Goal: Task Accomplishment & Management: Complete application form

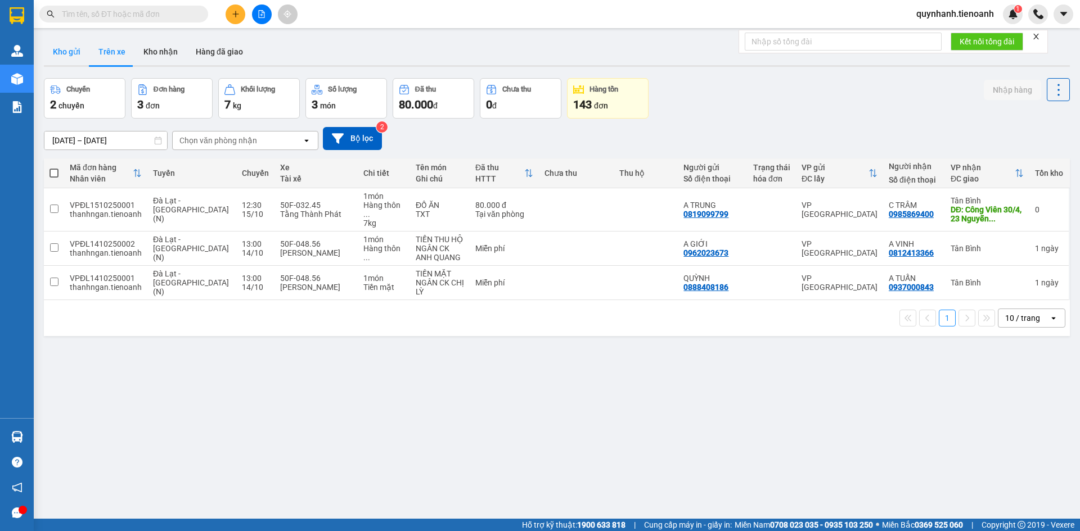
drag, startPoint x: 54, startPoint y: 52, endPoint x: 81, endPoint y: 40, distance: 29.7
click at [55, 52] on button "Kho gửi" at bounding box center [67, 51] width 46 height 27
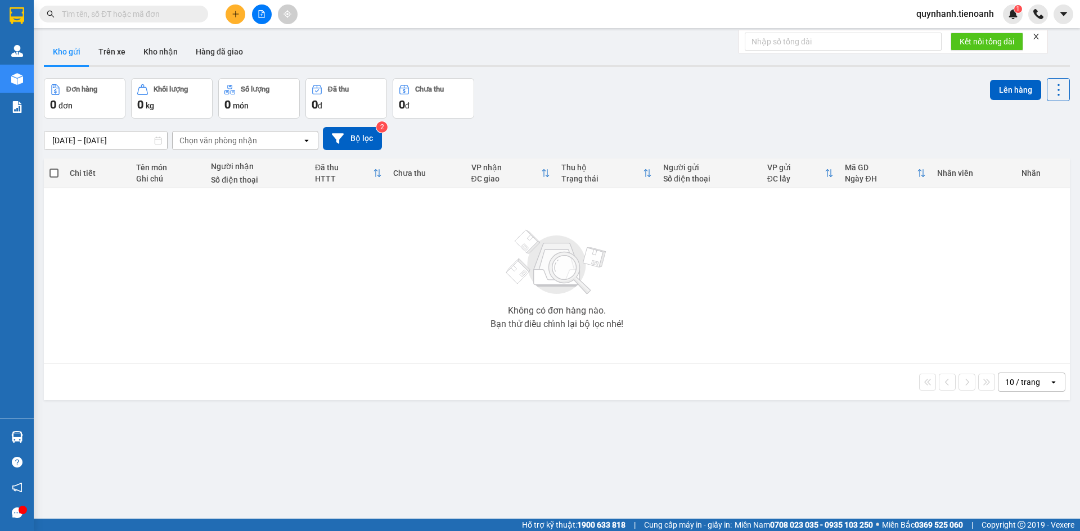
click at [231, 11] on button at bounding box center [235, 14] width 20 height 20
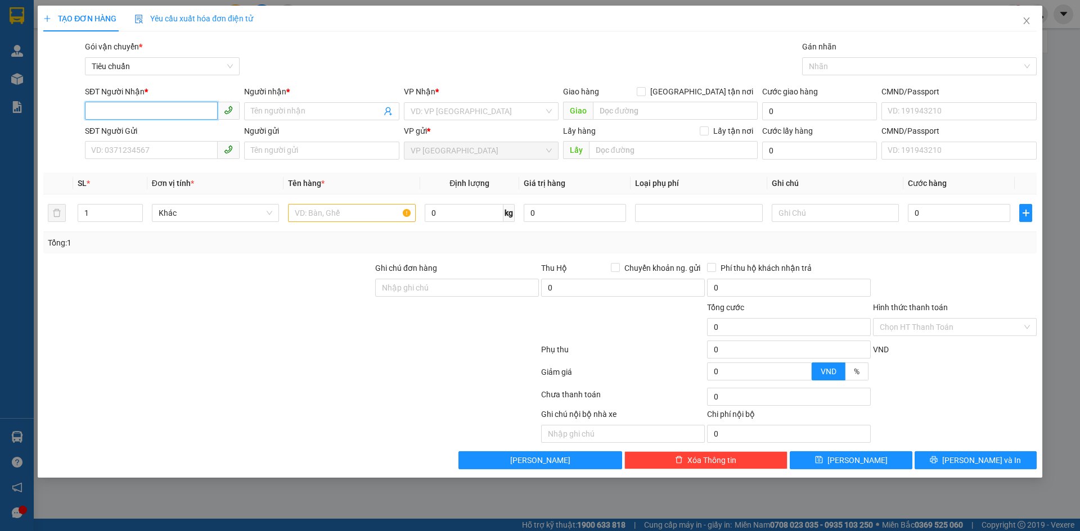
click at [164, 111] on input "SĐT Người Nhận *" at bounding box center [151, 111] width 133 height 18
type input "0978905487"
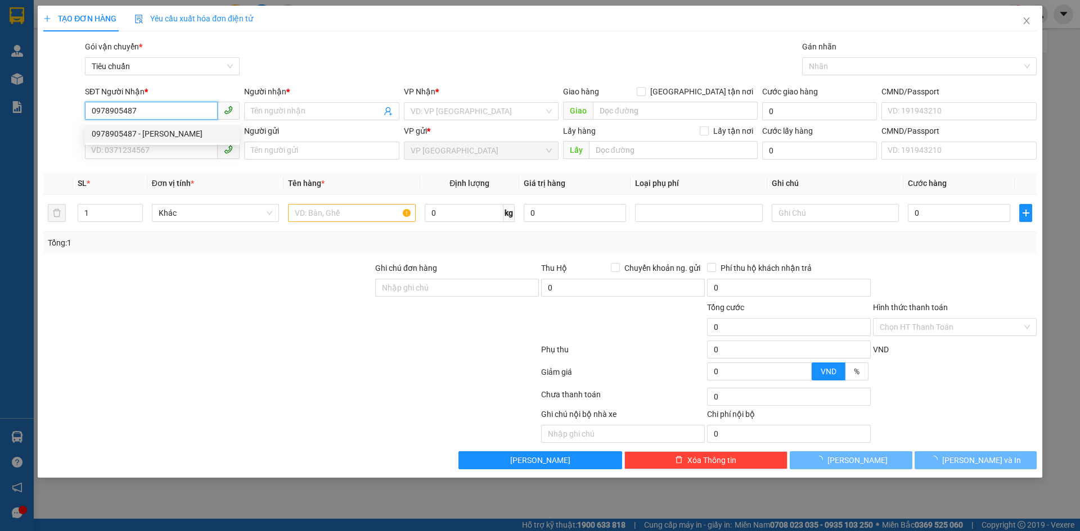
click at [160, 132] on div "0978905487 - [PERSON_NAME]" at bounding box center [162, 134] width 141 height 12
type input "[PERSON_NAME]"
type input "GIAO R"
type input "30.000"
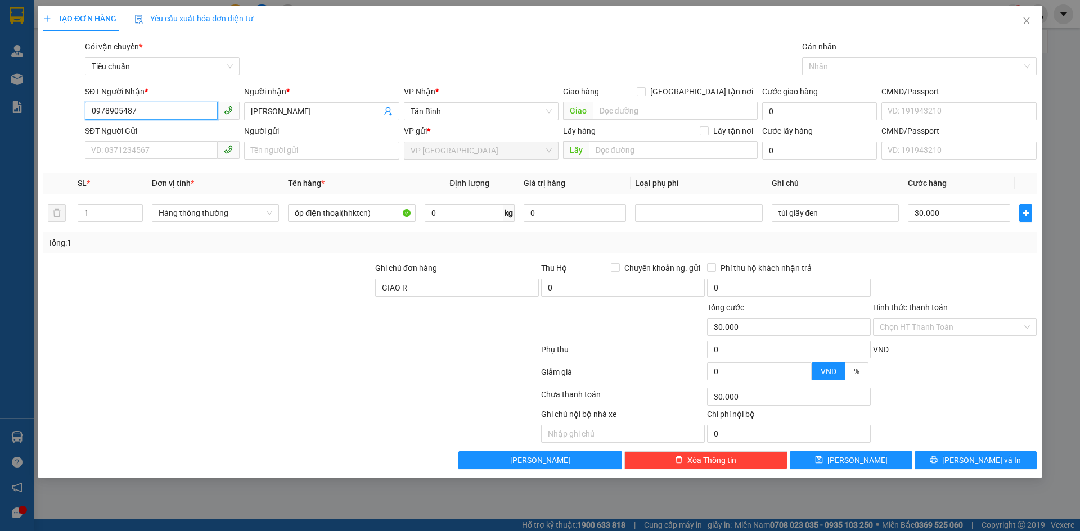
type input "0978905487"
click at [180, 160] on div "SĐT Người Gửi VD: 0371234567" at bounding box center [162, 144] width 155 height 39
click at [177, 151] on input "SĐT Người Gửi" at bounding box center [151, 150] width 133 height 18
click at [166, 166] on div "0901608287 - A BẢO" at bounding box center [162, 173] width 155 height 18
type input "0901608287"
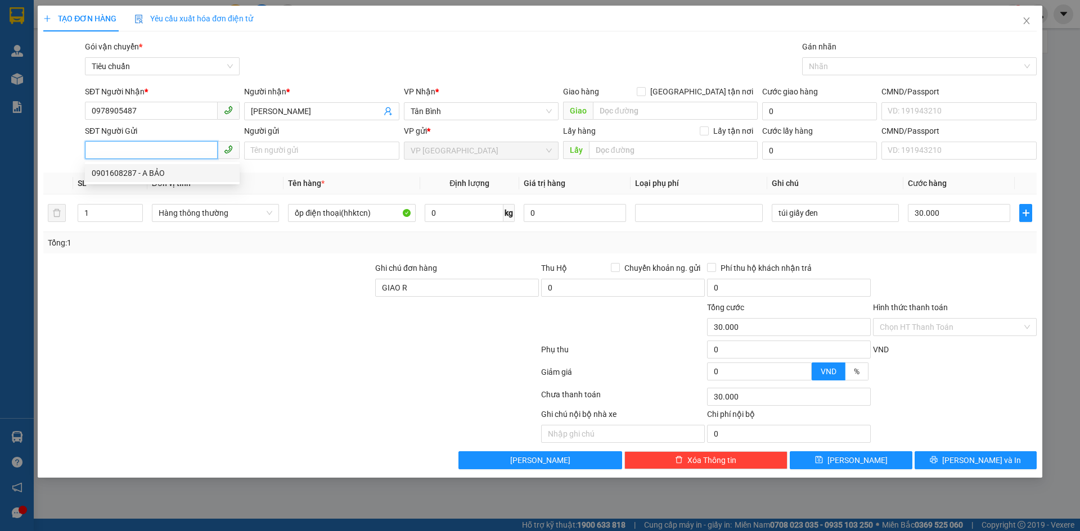
type input "A BẢO"
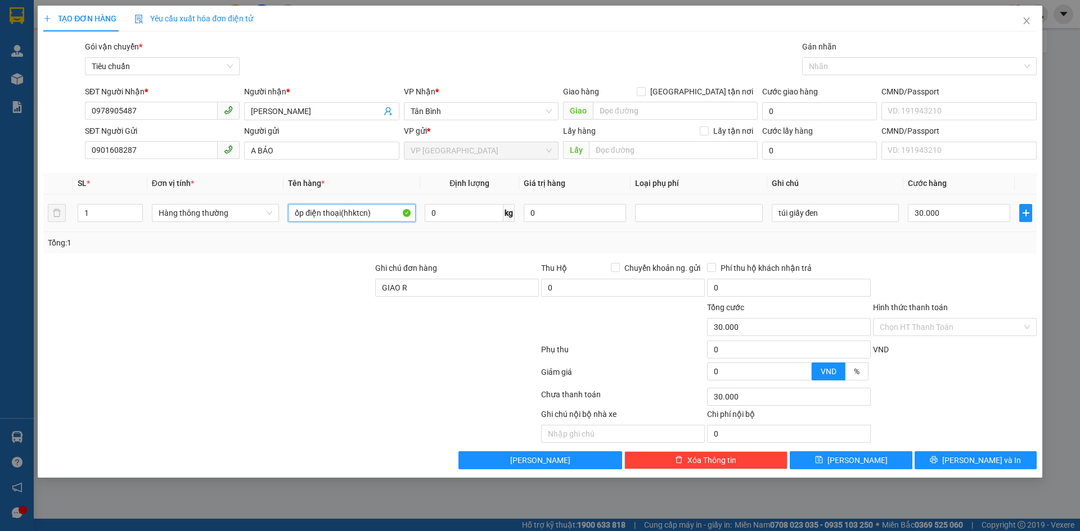
drag, startPoint x: 382, startPoint y: 216, endPoint x: 277, endPoint y: 225, distance: 105.0
click at [272, 225] on tr "1 Hàng thông thường ốp điện thoại(hhktcn) 0 kg 0 túi giấy đen 30.000" at bounding box center [539, 214] width 993 height 38
click at [253, 207] on span "Hàng thông thường" at bounding box center [216, 213] width 114 height 17
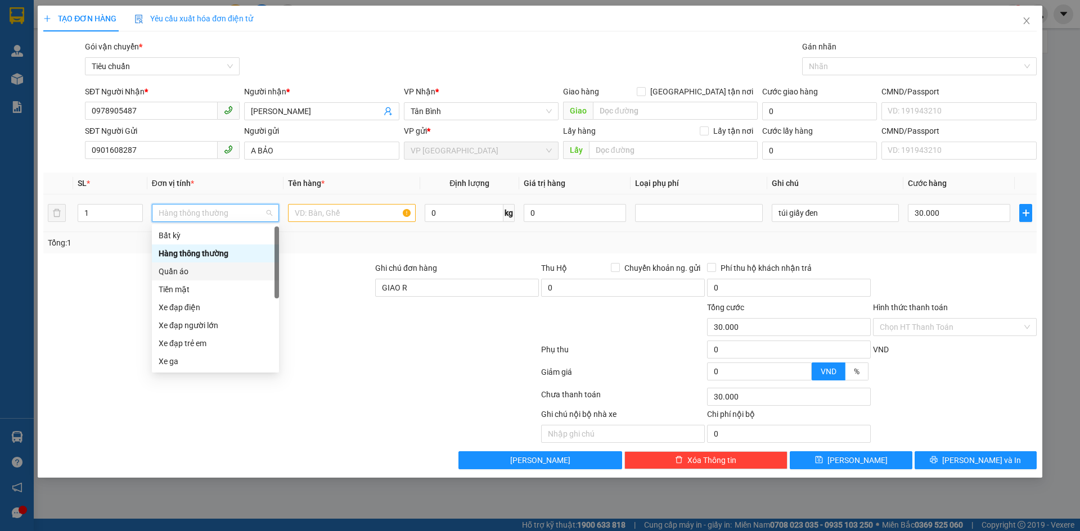
drag, startPoint x: 172, startPoint y: 272, endPoint x: 351, endPoint y: 220, distance: 186.3
click at [172, 272] on div "Quần áo" at bounding box center [216, 271] width 114 height 12
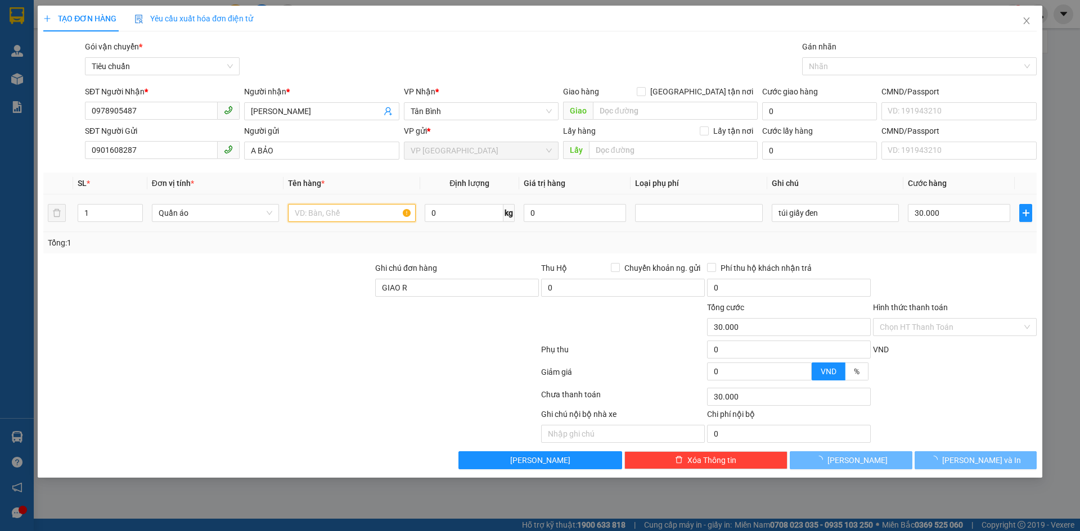
click at [353, 213] on input "text" at bounding box center [351, 213] width 127 height 18
type input "0"
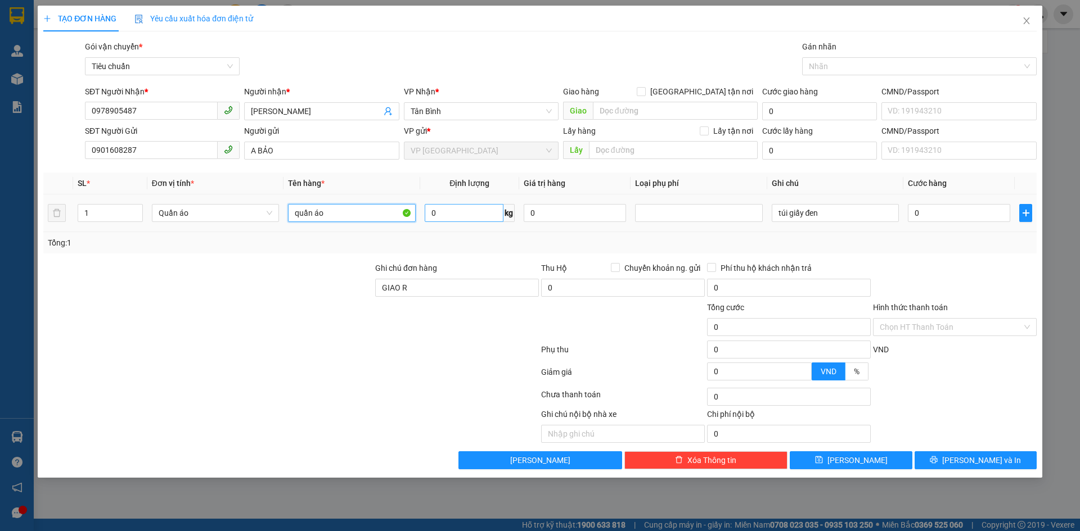
type input "quần áo"
click at [458, 214] on input "0" at bounding box center [464, 213] width 79 height 18
type input "0"
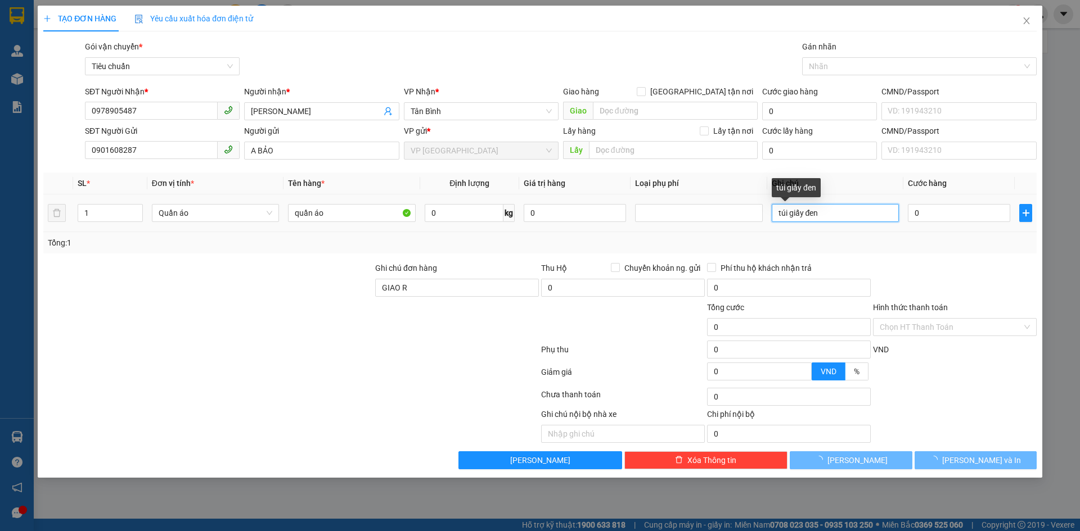
drag, startPoint x: 811, startPoint y: 218, endPoint x: 726, endPoint y: 233, distance: 85.6
click at [743, 222] on tr "1 Quần áo quần áo 0 kg 0 túi giấy đen 0" at bounding box center [539, 214] width 993 height 38
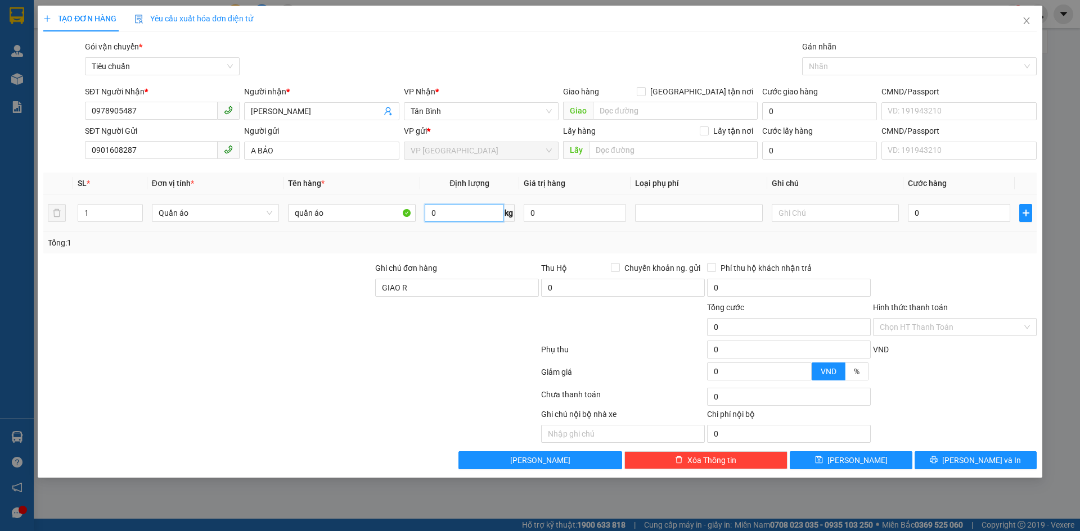
click at [479, 214] on input "0" at bounding box center [464, 213] width 79 height 18
type input "2"
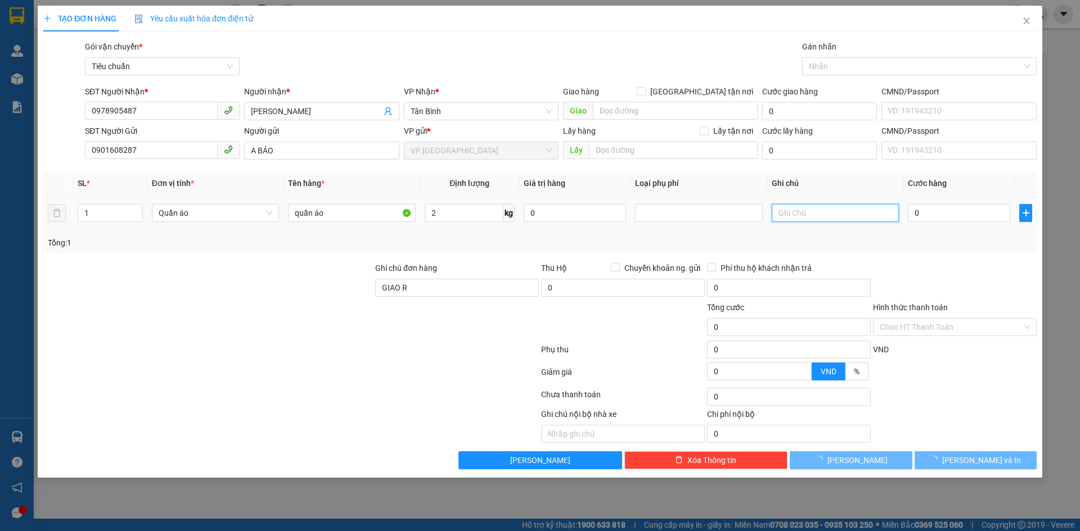
click at [828, 213] on input "text" at bounding box center [834, 213] width 127 height 18
type input "t"
type input "30.000"
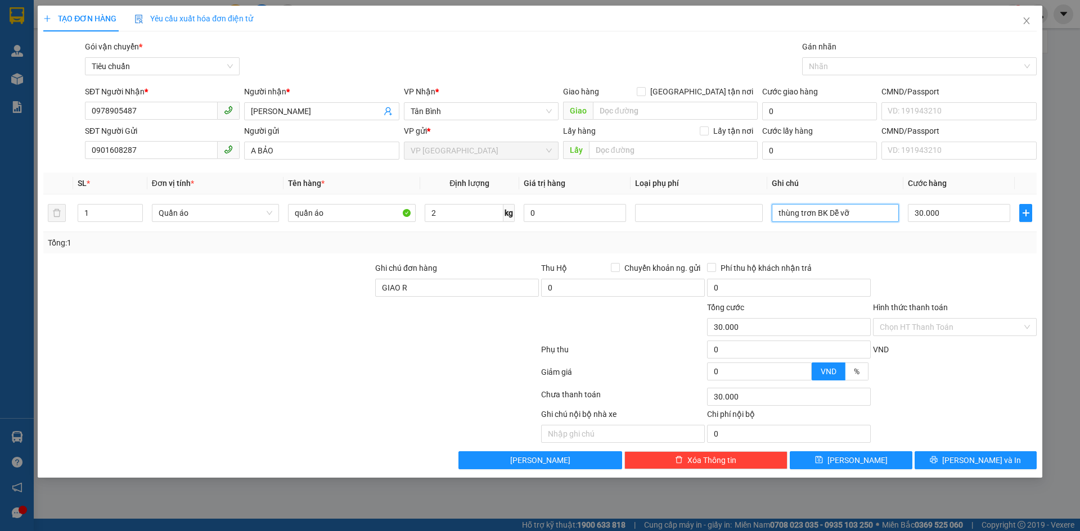
type input "thùng trơn BK Dễ vỡ"
click at [859, 243] on div "Tổng: 1" at bounding box center [540, 243] width 984 height 12
click at [935, 326] on input "Hình thức thanh toán" at bounding box center [950, 327] width 142 height 17
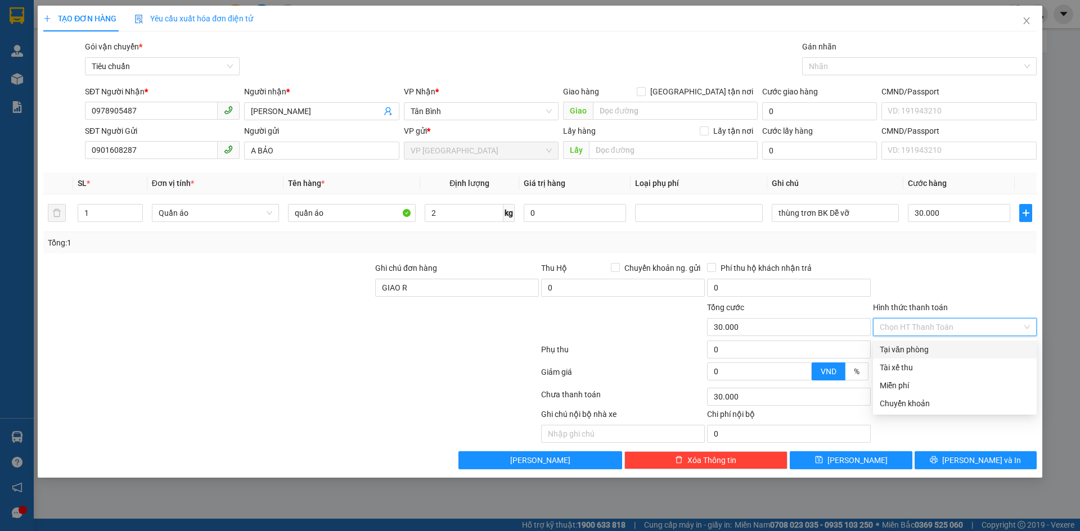
click at [911, 346] on div "Tại văn phòng" at bounding box center [954, 350] width 150 height 12
type input "30.000"
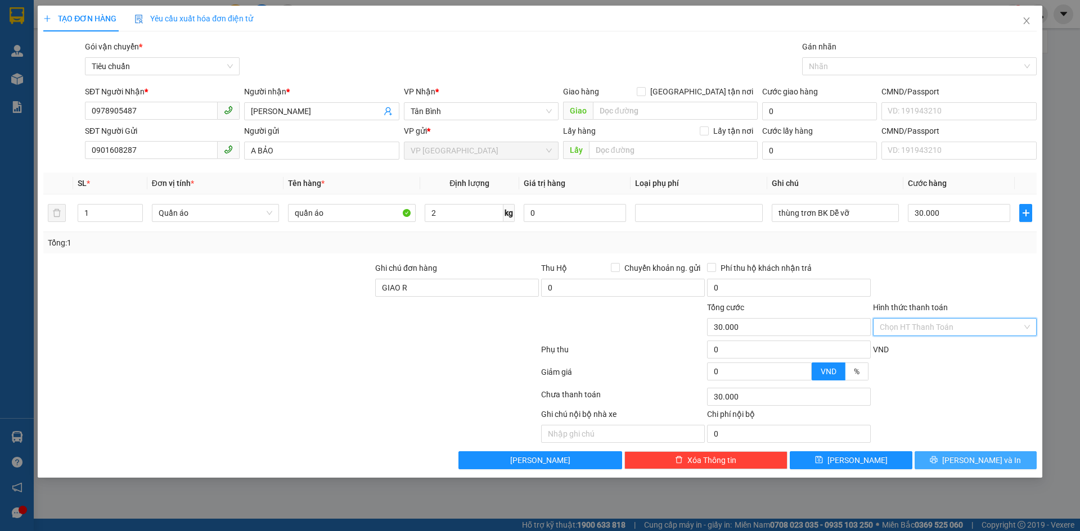
drag, startPoint x: 973, startPoint y: 457, endPoint x: 945, endPoint y: 451, distance: 29.2
click at [973, 455] on span "[PERSON_NAME] và In" at bounding box center [981, 460] width 79 height 12
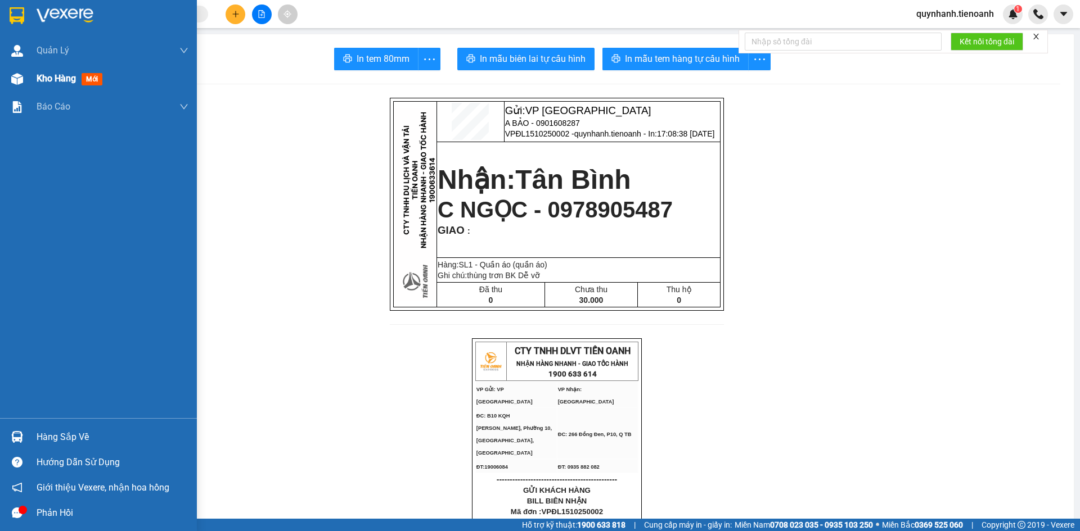
click at [53, 79] on span "Kho hàng" at bounding box center [56, 78] width 39 height 11
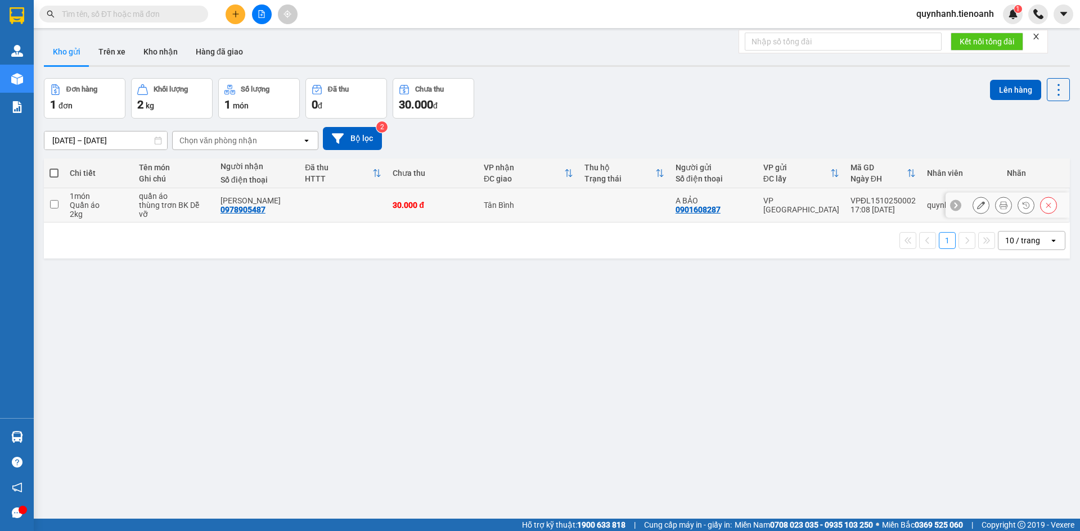
click at [977, 208] on button at bounding box center [981, 206] width 16 height 20
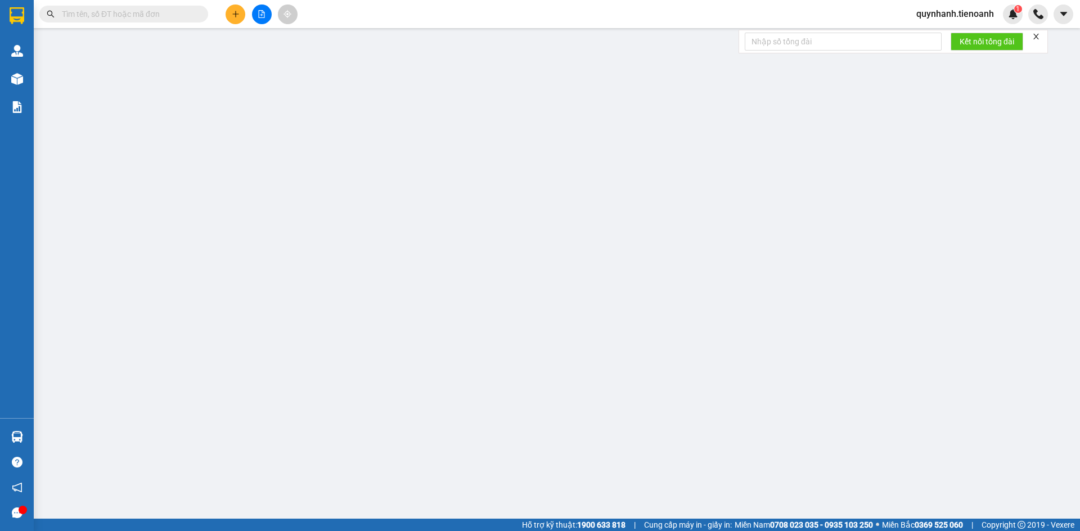
type input "0978905487"
type input "[PERSON_NAME]"
type input "0901608287"
type input "A BẢO"
type input "GIAO R"
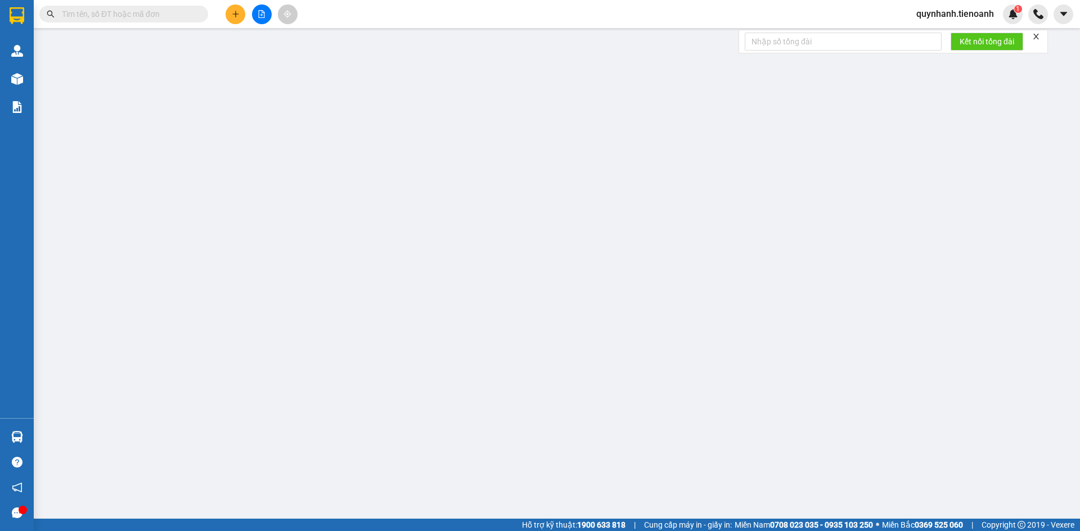
type input "0"
type input "30.000"
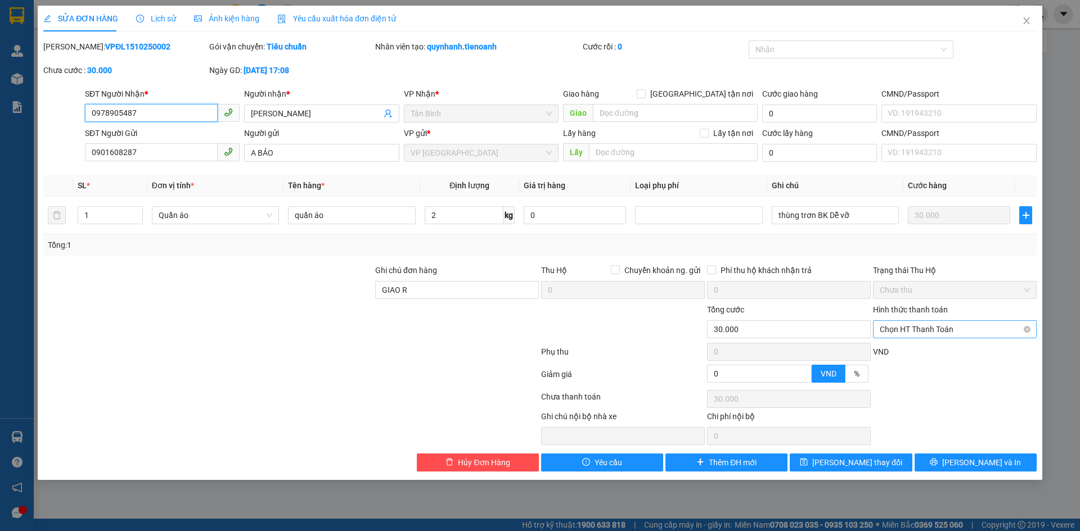
click at [931, 322] on span "Chọn HT Thanh Toán" at bounding box center [954, 329] width 150 height 17
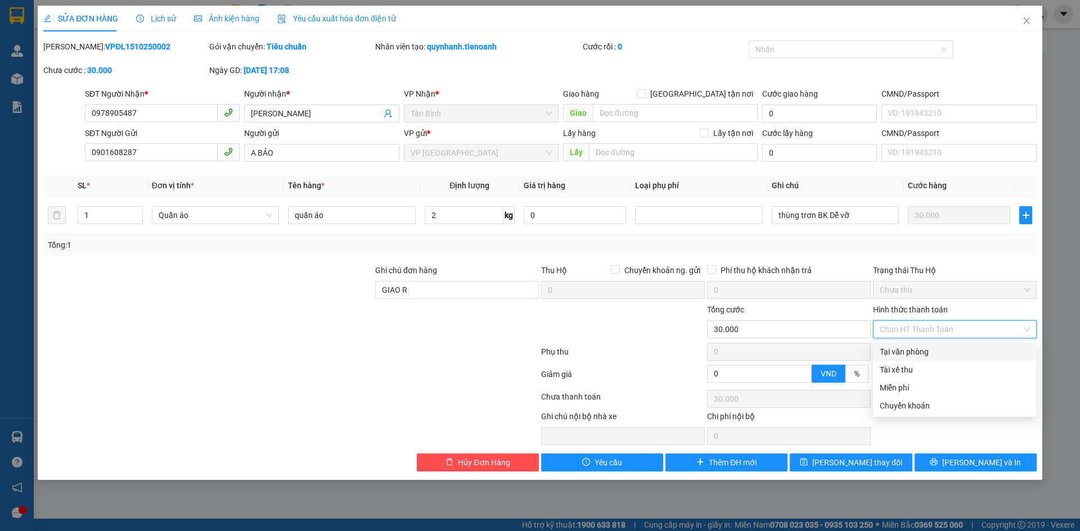
click at [927, 350] on div "Tại văn phòng" at bounding box center [954, 352] width 150 height 12
type input "0"
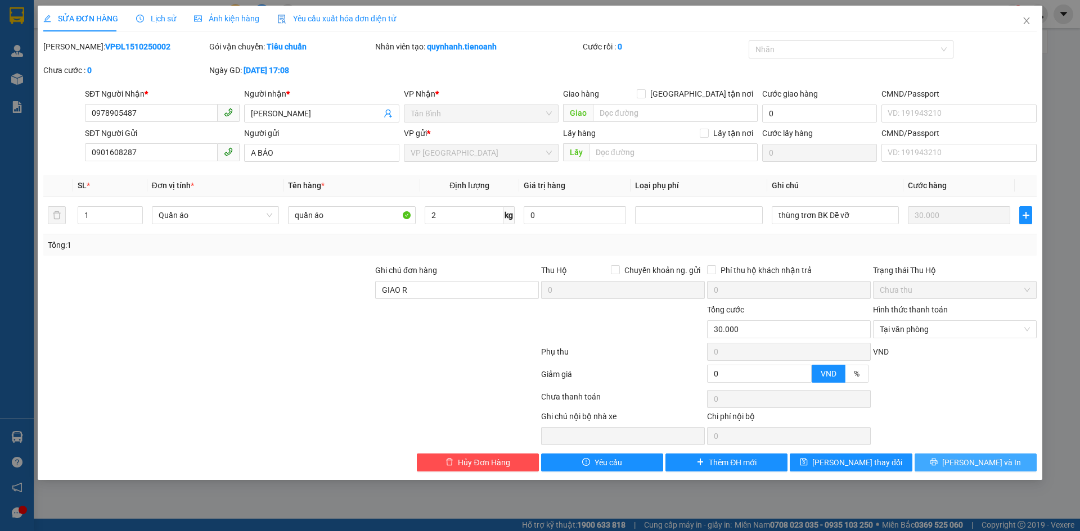
click at [964, 463] on button "[PERSON_NAME] và In" at bounding box center [975, 463] width 122 height 18
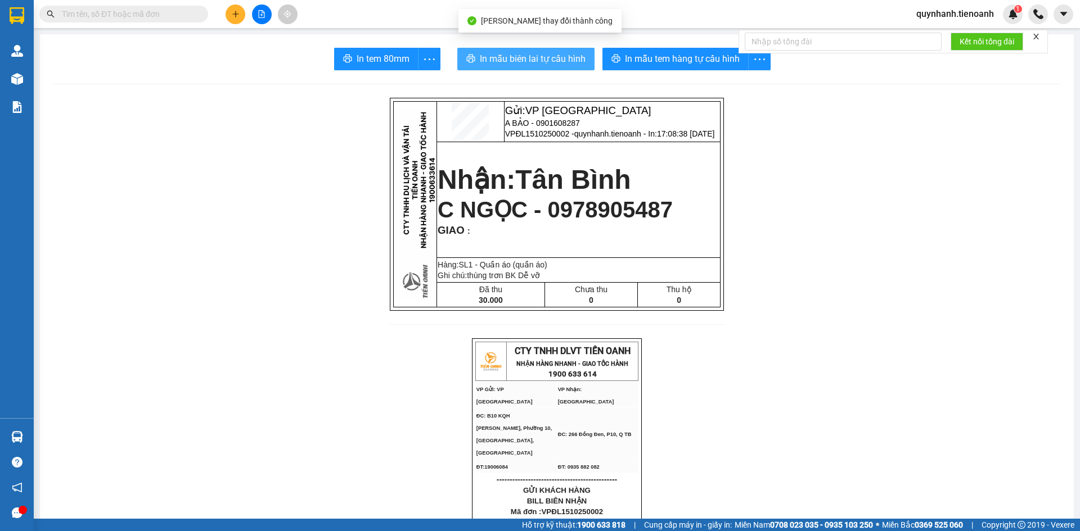
click at [534, 52] on span "In mẫu biên lai tự cấu hình" at bounding box center [533, 59] width 106 height 14
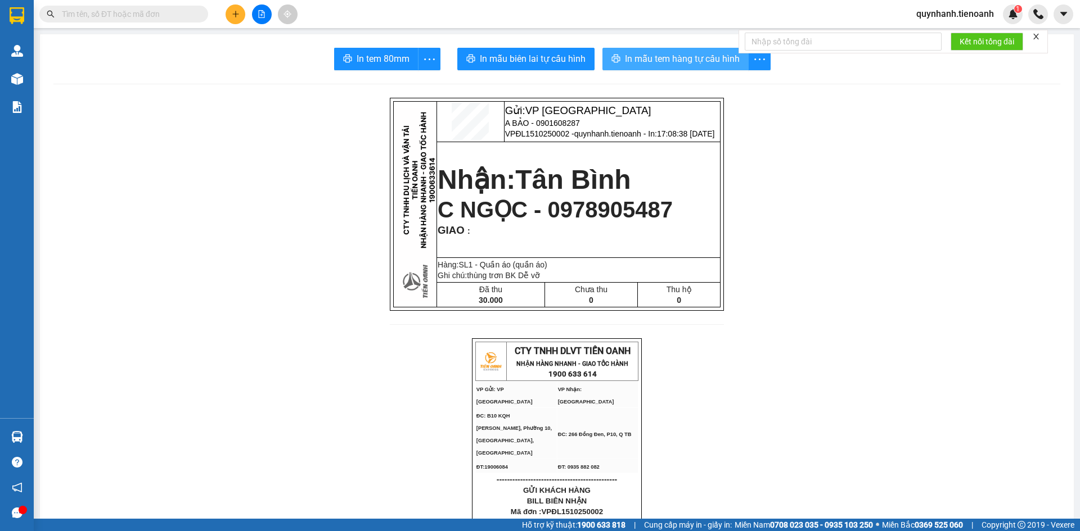
click at [681, 58] on span "In mẫu tem hàng tự cấu hình" at bounding box center [682, 59] width 115 height 14
